Goal: Information Seeking & Learning: Compare options

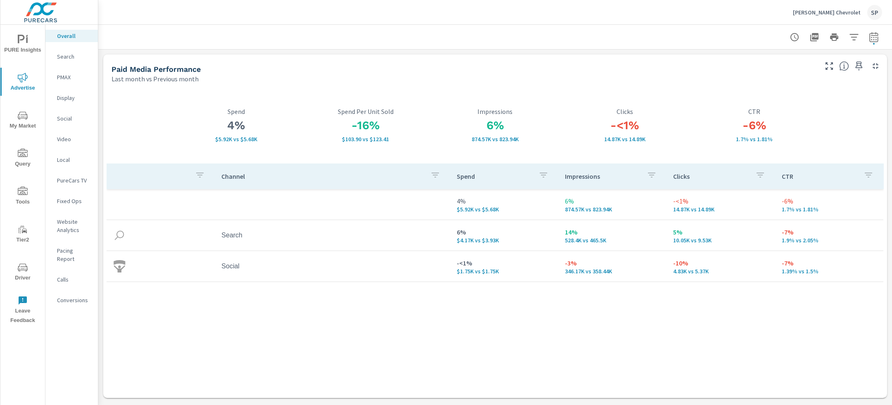
click at [826, 10] on p "[PERSON_NAME] Chevrolet" at bounding box center [827, 12] width 68 height 7
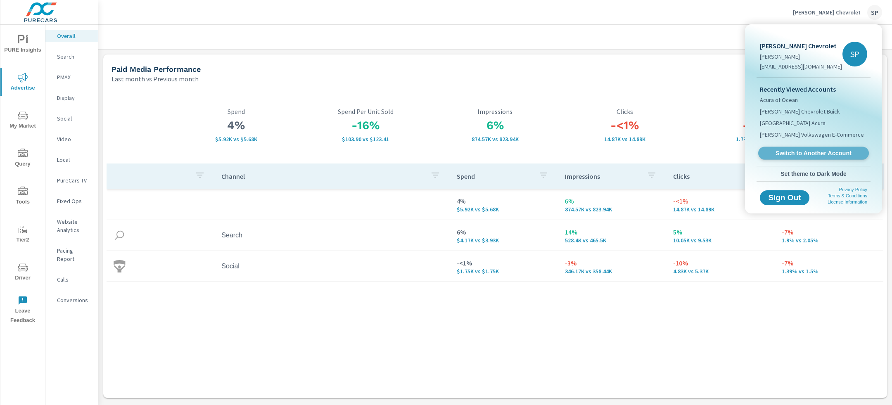
click at [790, 149] on span "Switch to Another Account" at bounding box center [813, 153] width 101 height 8
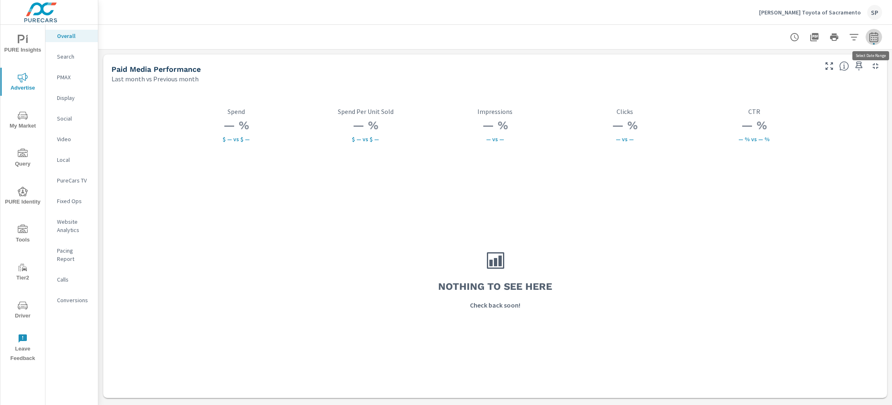
click at [869, 37] on icon "button" at bounding box center [874, 37] width 10 height 10
select select "Last month"
select select "Previous month"
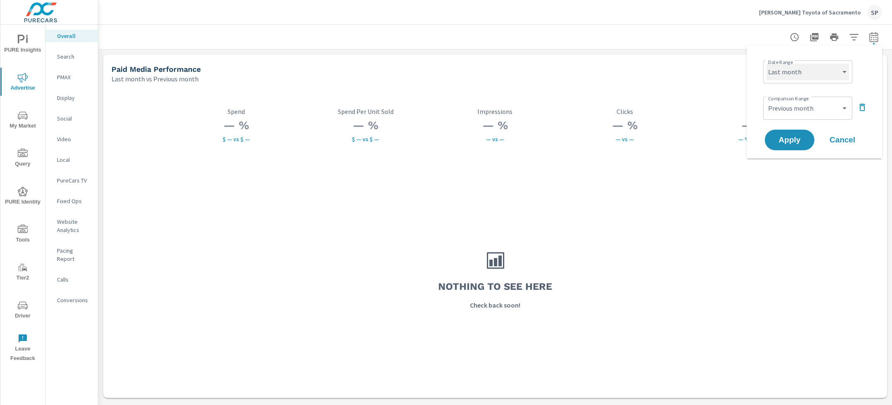
click at [791, 73] on select "Custom [DATE] Last week Last 7 days Last 14 days Last 30 days Last 45 days Last…" at bounding box center [807, 72] width 83 height 17
click at [766, 64] on select "Custom [DATE] Last week Last 7 days Last 14 days Last 30 days Last 45 days Last…" at bounding box center [807, 72] width 83 height 17
select select "Month to date"
click at [862, 103] on icon "button" at bounding box center [862, 107] width 10 height 10
click at [790, 118] on span "Apply" at bounding box center [789, 117] width 34 height 8
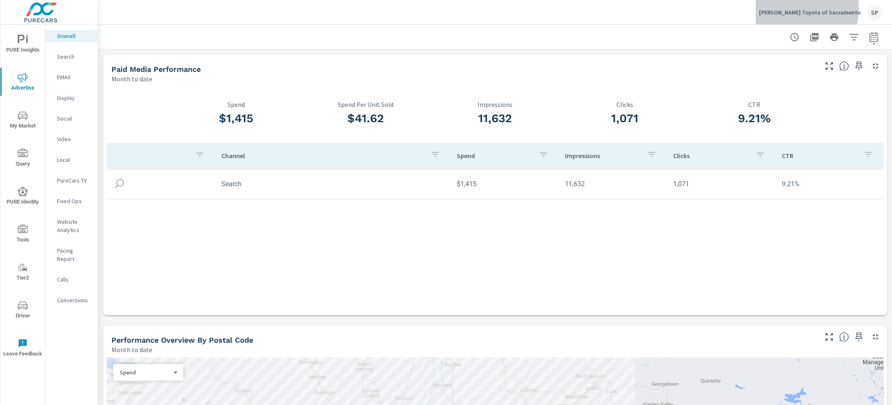
click at [821, 8] on div "[PERSON_NAME] Toyota of Sacramento SP" at bounding box center [820, 12] width 123 height 15
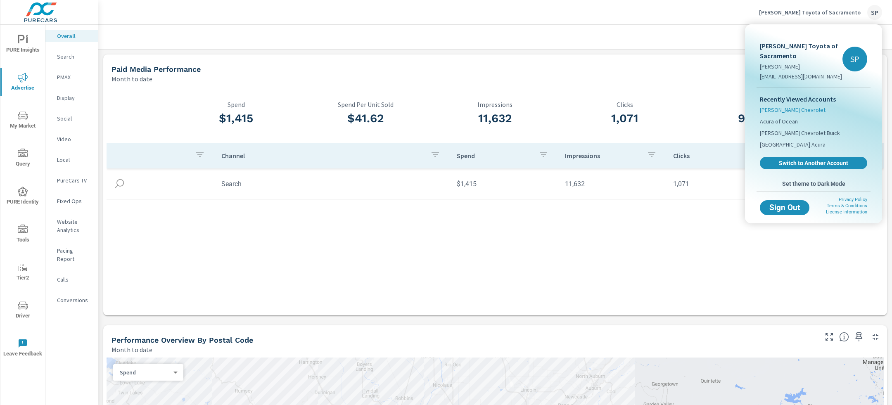
click at [791, 108] on span "[PERSON_NAME] Chevrolet" at bounding box center [793, 110] width 66 height 8
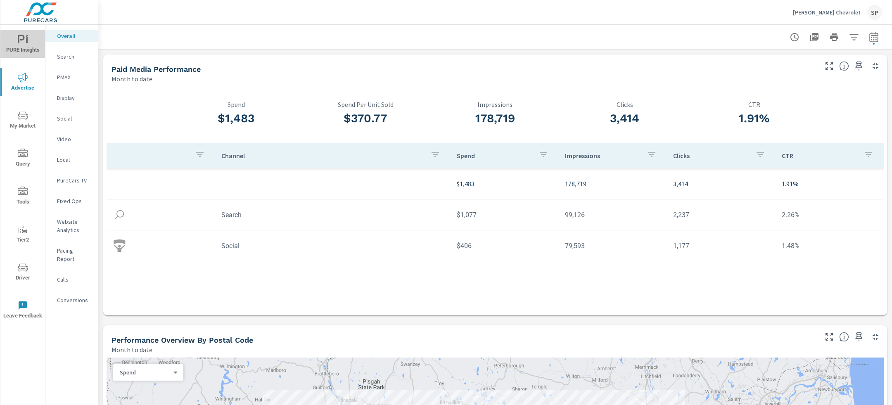
click at [26, 44] on icon "nav menu" at bounding box center [23, 40] width 10 height 10
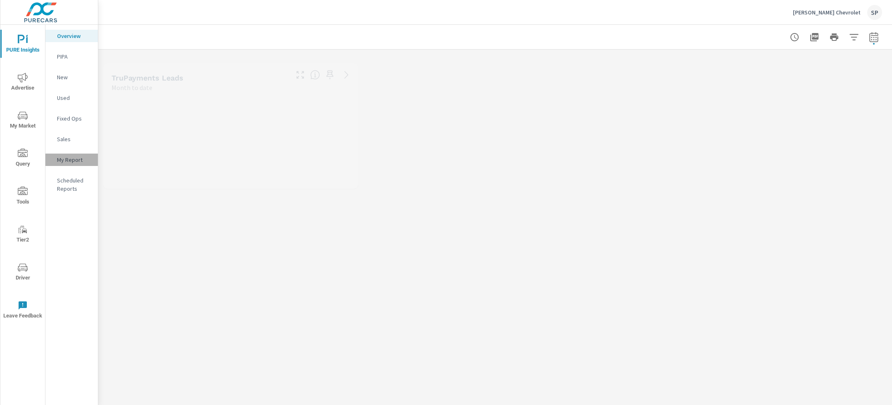
click at [69, 159] on p "My Report" at bounding box center [74, 160] width 34 height 8
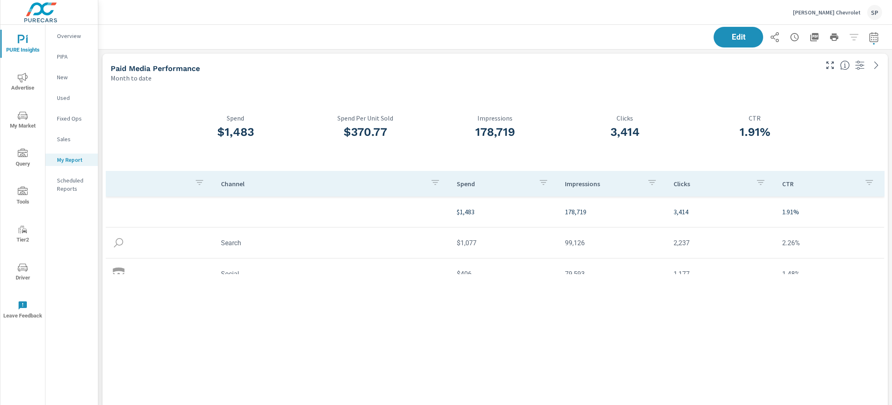
scroll to position [3138, 794]
click at [871, 33] on icon "button" at bounding box center [873, 37] width 9 height 10
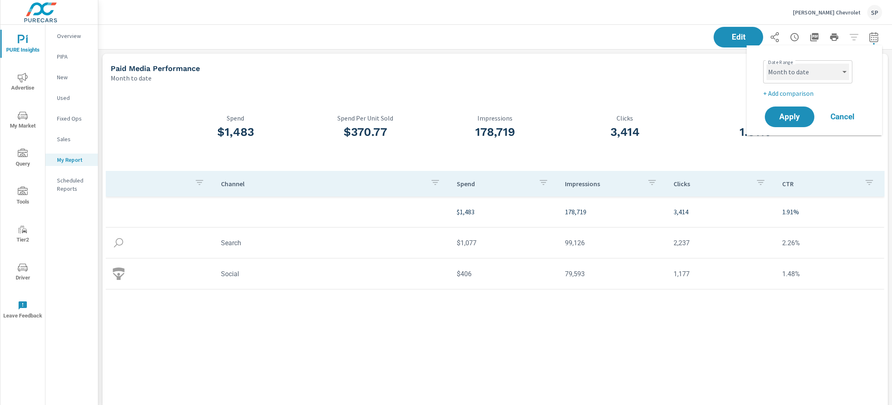
click at [815, 74] on select "Custom [DATE] Last week Last 7 days Last 14 days Last 30 days Last 45 days Last…" at bounding box center [807, 72] width 83 height 17
click at [766, 64] on select "Custom [DATE] Last week Last 7 days Last 14 days Last 30 days Last 45 days Last…" at bounding box center [807, 72] width 83 height 17
select select "Last month"
click at [803, 93] on p "+ Add comparison" at bounding box center [816, 93] width 106 height 10
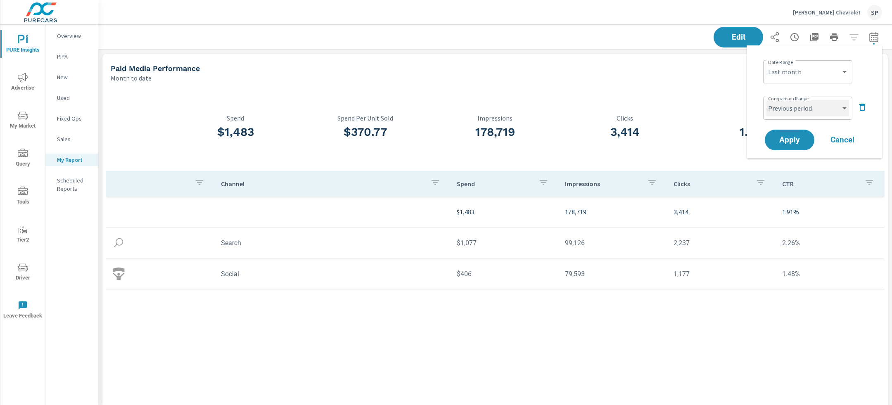
click at [800, 110] on select "Custom Previous period Previous month Previous year" at bounding box center [807, 108] width 83 height 17
click at [766, 100] on select "Custom Previous period Previous month Previous year" at bounding box center [807, 108] width 83 height 17
select select "Previous month"
click at [792, 142] on span "Apply" at bounding box center [789, 140] width 34 height 8
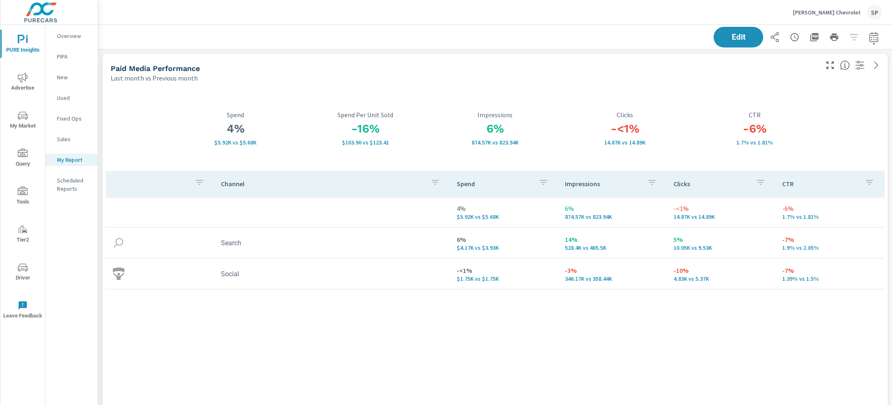
click at [876, 40] on icon "button" at bounding box center [873, 38] width 5 height 3
select select "Last month"
select select "Previous month"
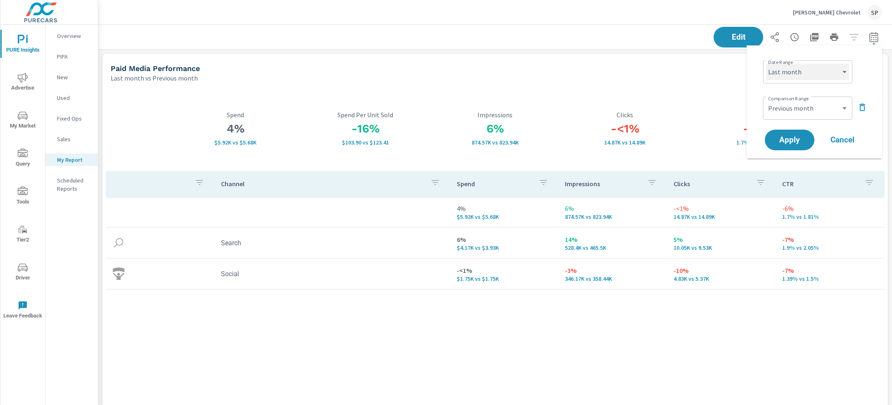
click at [809, 71] on select "Custom [DATE] Last week Last 7 days Last 14 days Last 30 days Last 45 days Last…" at bounding box center [807, 72] width 83 height 17
click at [766, 64] on select "Custom [DATE] Last week Last 7 days Last 14 days Last 30 days Last 45 days Last…" at bounding box center [807, 72] width 83 height 17
select select "Last 30 days"
click at [801, 109] on select "Custom Previous period Previous month Previous year" at bounding box center [807, 108] width 83 height 17
click at [766, 100] on select "Custom Previous period Previous month Previous year" at bounding box center [807, 108] width 83 height 17
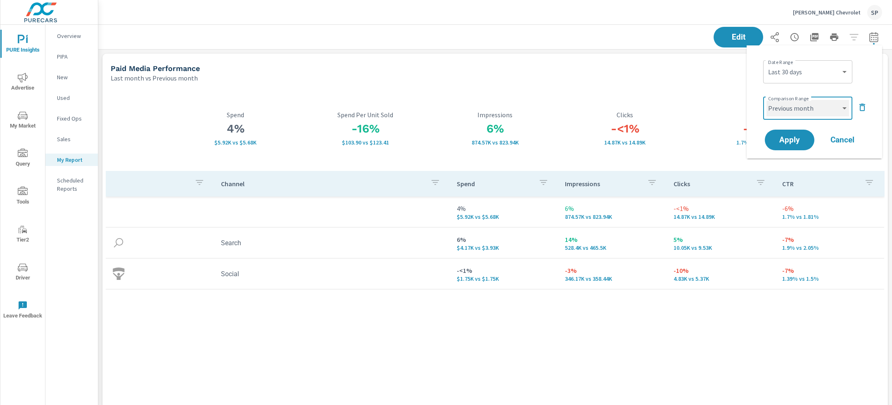
select select "Previous period"
click at [789, 142] on span "Apply" at bounding box center [789, 140] width 34 height 8
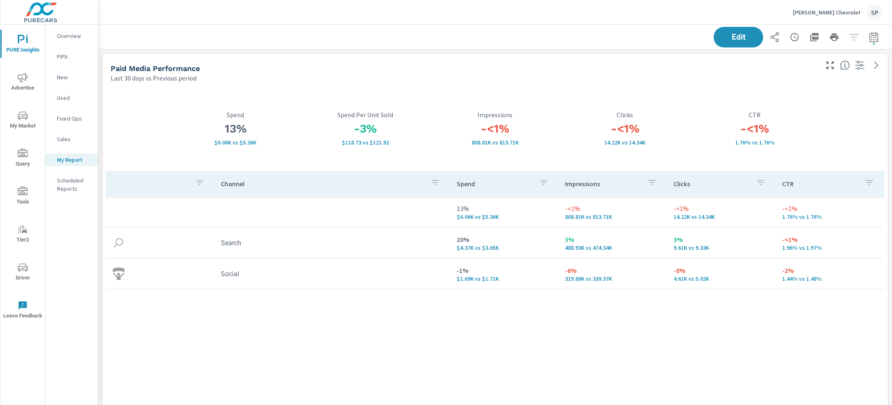
click at [871, 39] on icon "button" at bounding box center [874, 37] width 10 height 10
select select "Last 30 days"
select select "Previous period"
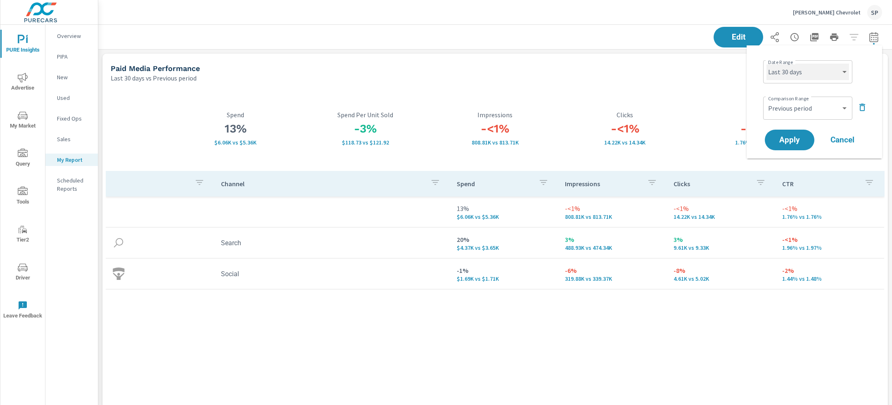
click at [800, 69] on select "Custom [DATE] Last week Last 7 days Last 14 days Last 30 days Last 45 days Last…" at bounding box center [807, 72] width 83 height 17
click at [766, 64] on select "Custom [DATE] Last week Last 7 days Last 14 days Last 30 days Last 45 days Last…" at bounding box center [807, 72] width 83 height 17
select select "Last month"
click at [800, 107] on select "Custom Previous period Previous month Previous year" at bounding box center [807, 108] width 83 height 17
click at [766, 100] on select "Custom Previous period Previous month Previous year" at bounding box center [807, 108] width 83 height 17
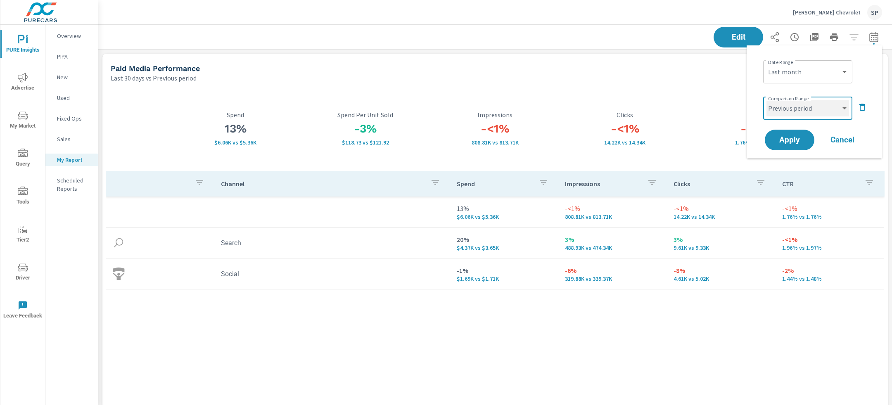
select select "Previous month"
click at [795, 141] on span "Apply" at bounding box center [789, 140] width 34 height 8
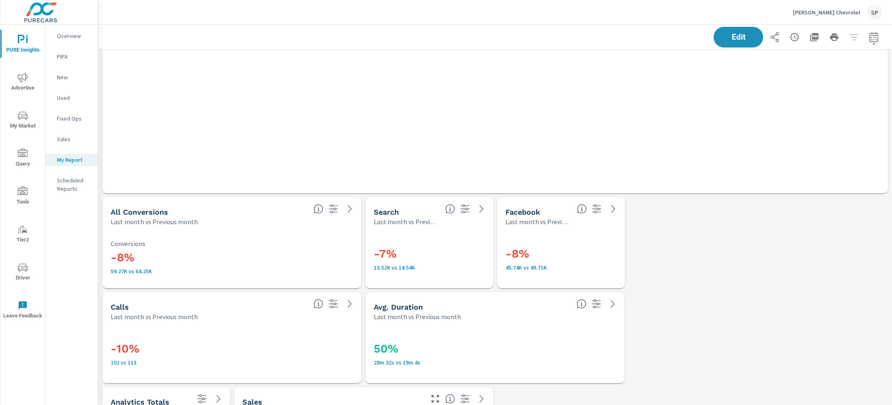
scroll to position [1848, 0]
click at [807, 33] on button "button" at bounding box center [814, 37] width 17 height 17
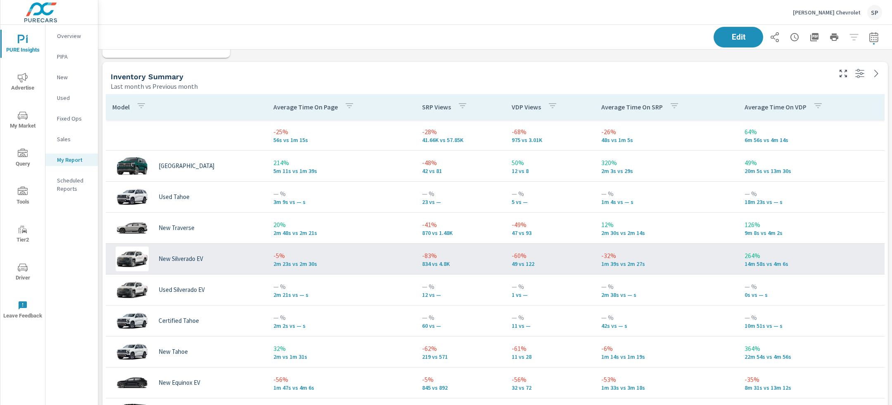
scroll to position [2558, 0]
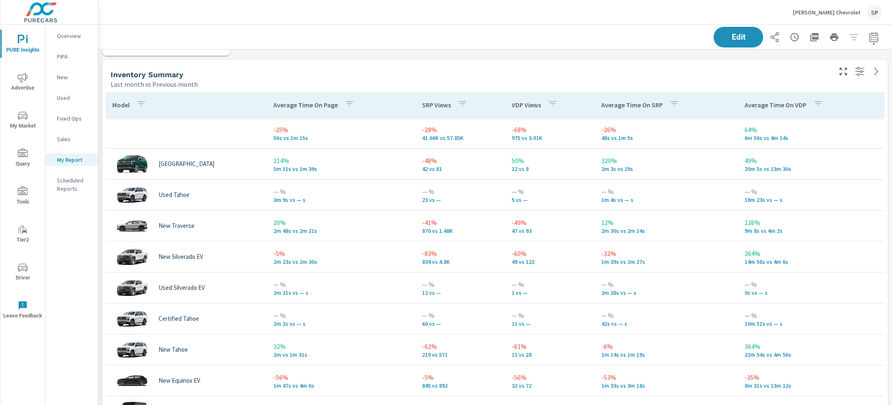
click at [523, 105] on p "VDP Views" at bounding box center [526, 105] width 29 height 8
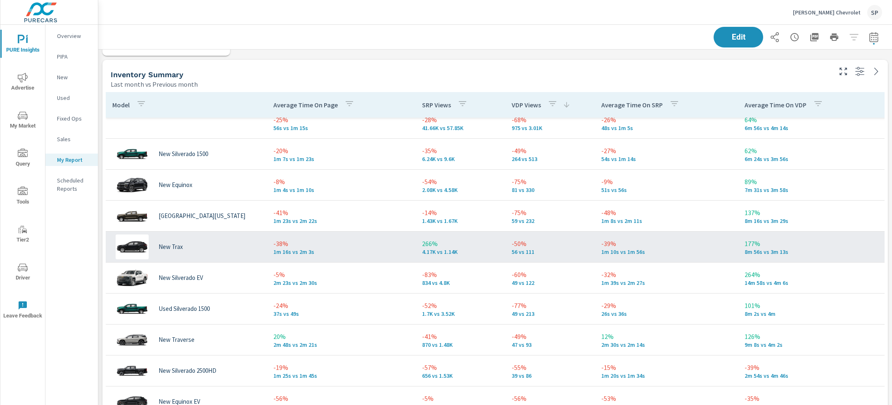
scroll to position [6, 0]
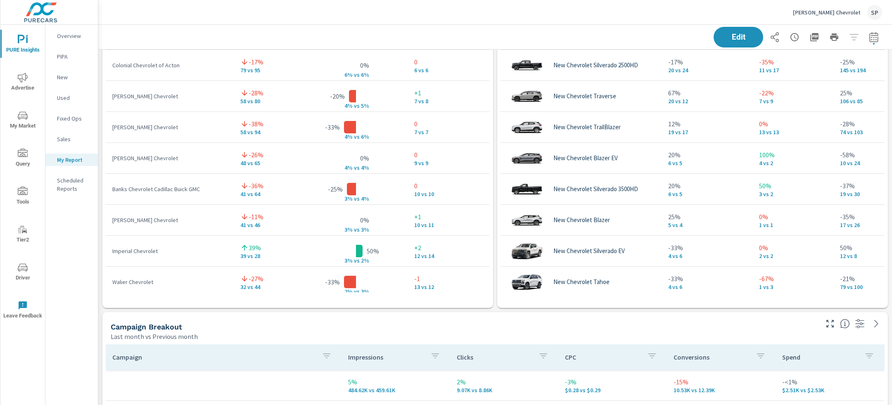
scroll to position [988, 0]
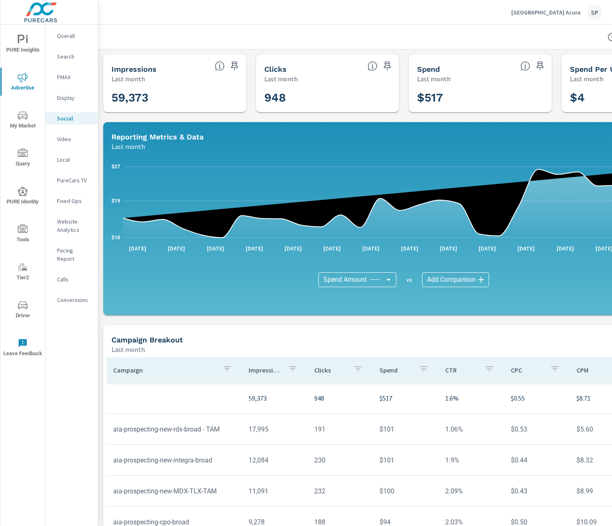
scroll to position [64, 0]
